Goal: Task Accomplishment & Management: Use online tool/utility

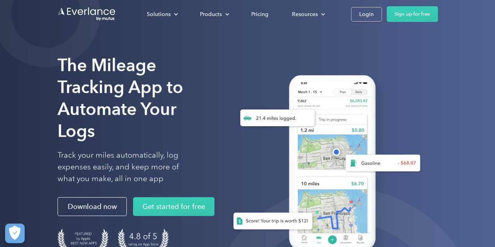
click at [346, 27] on div "Solutions For companies Easy vehicle reimbursements For self-employed Maximize …" at bounding box center [248, 14] width 380 height 28
click at [365, 15] on div "Login" at bounding box center [366, 14] width 14 height 10
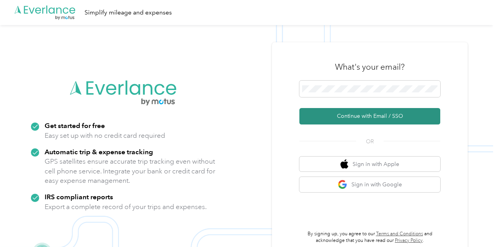
click at [356, 114] on button "Continue with Email / SSO" at bounding box center [369, 116] width 141 height 16
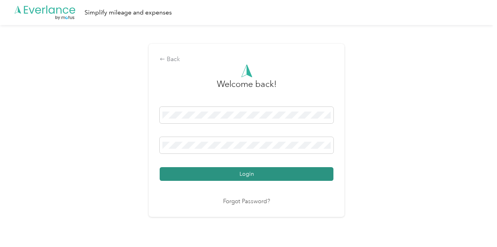
click at [300, 178] on button "Login" at bounding box center [247, 174] width 174 height 14
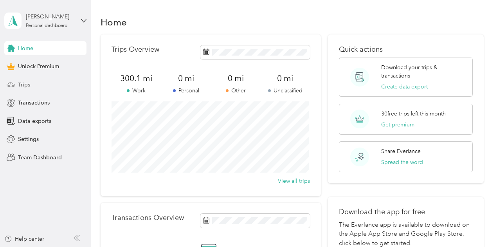
click at [49, 90] on div "Trips" at bounding box center [45, 84] width 82 height 14
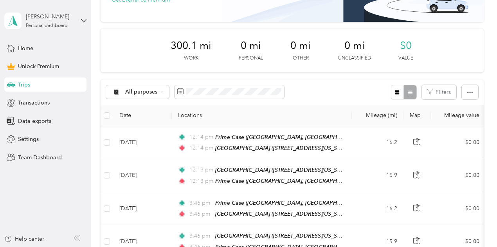
scroll to position [117, 0]
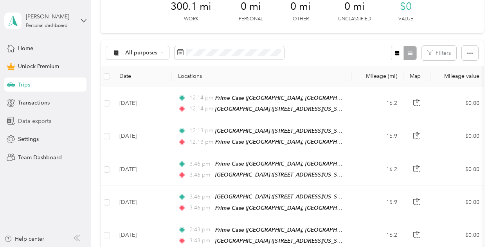
click at [34, 126] on div "Data exports" at bounding box center [45, 121] width 82 height 14
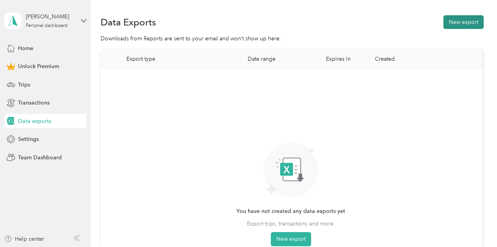
click at [453, 23] on button "New export" at bounding box center [463, 22] width 40 height 14
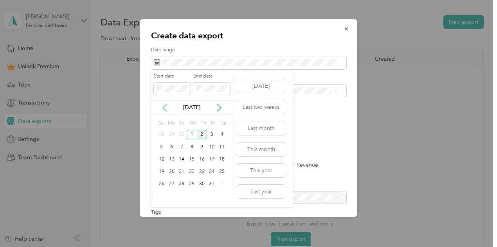
click at [165, 105] on icon at bounding box center [165, 108] width 8 height 8
click at [169, 134] on div "1" at bounding box center [172, 135] width 10 height 10
click at [182, 182] on div "30" at bounding box center [181, 184] width 10 height 10
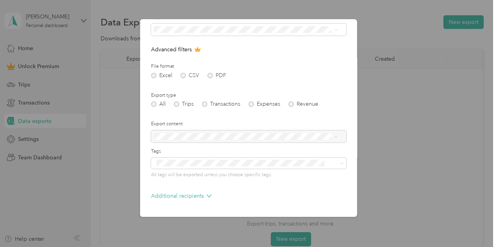
scroll to position [78, 0]
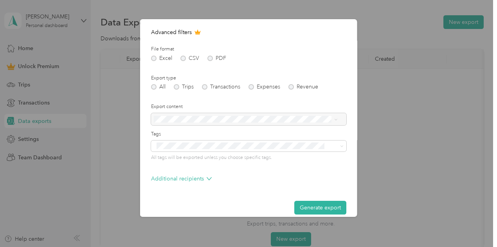
click at [302, 205] on button "Generate export" at bounding box center [320, 208] width 52 height 14
